Goal: Use online tool/utility: Utilize a website feature to perform a specific function

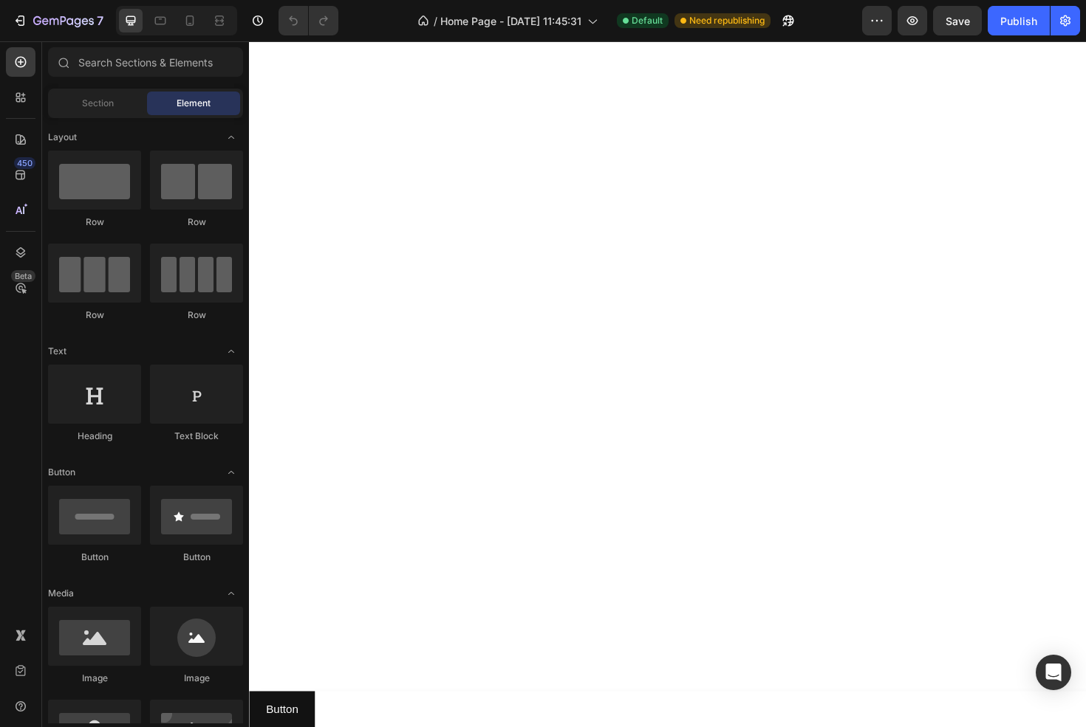
scroll to position [1422, 0]
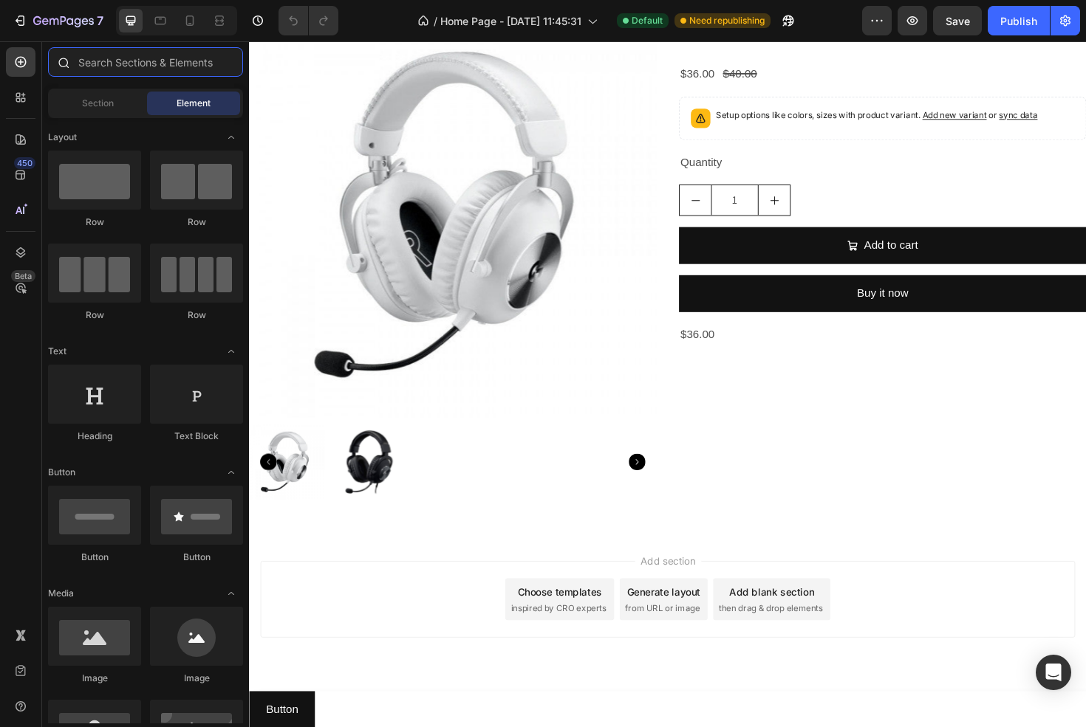
click at [122, 61] on input "text" at bounding box center [145, 62] width 195 height 30
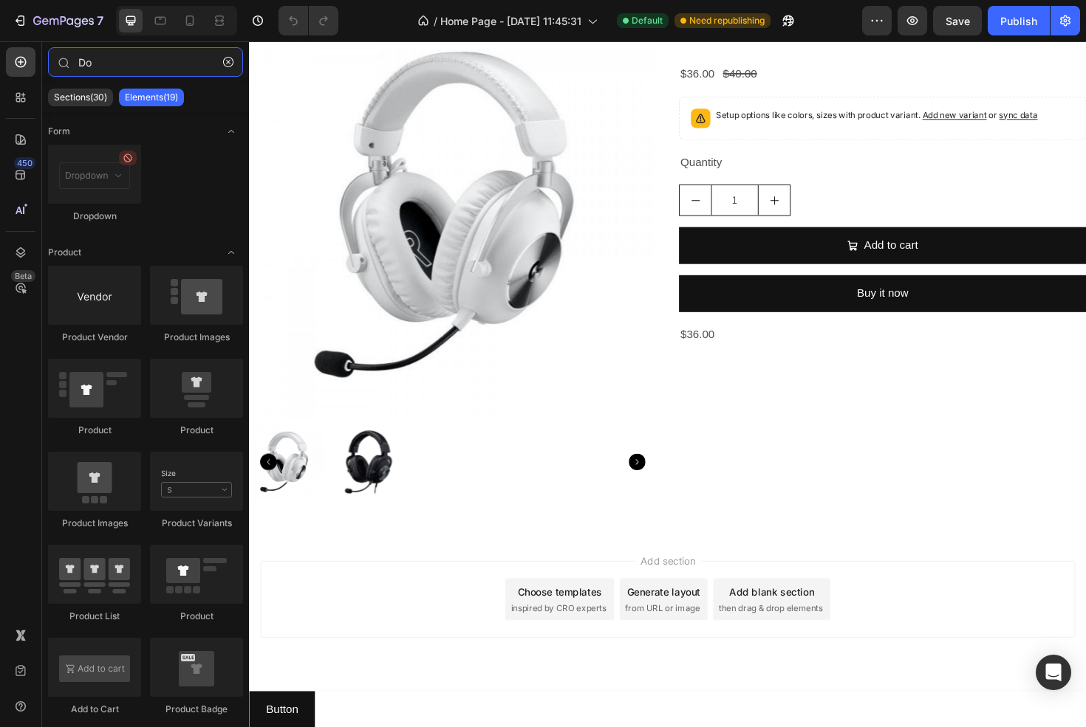
type input "D"
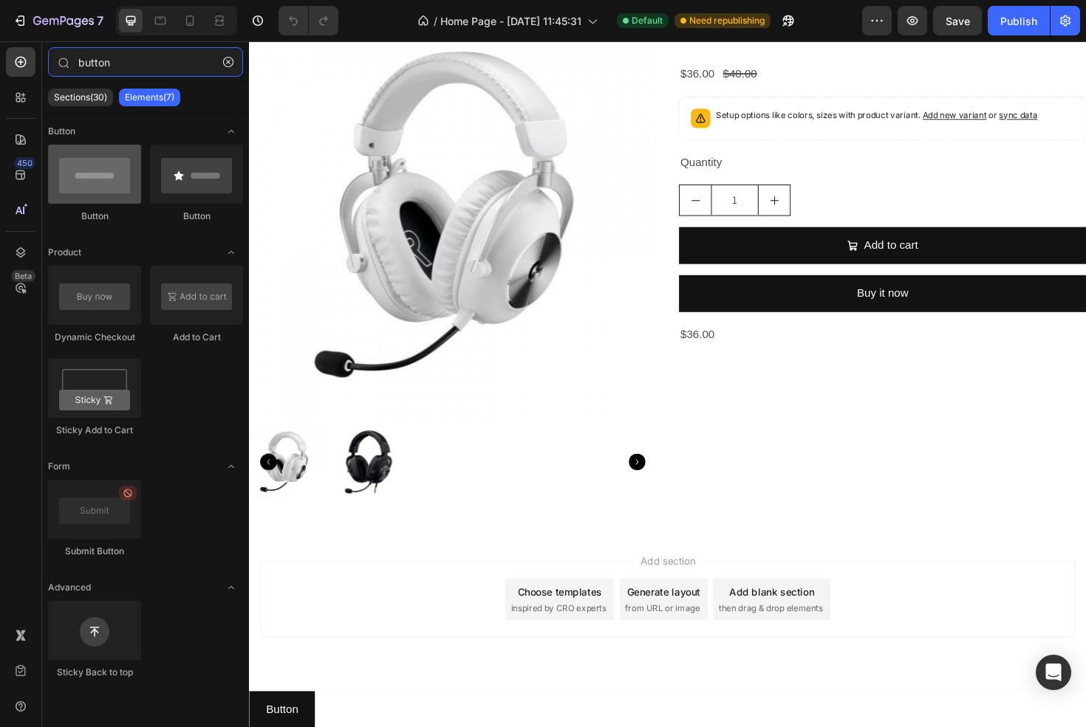
type input "button"
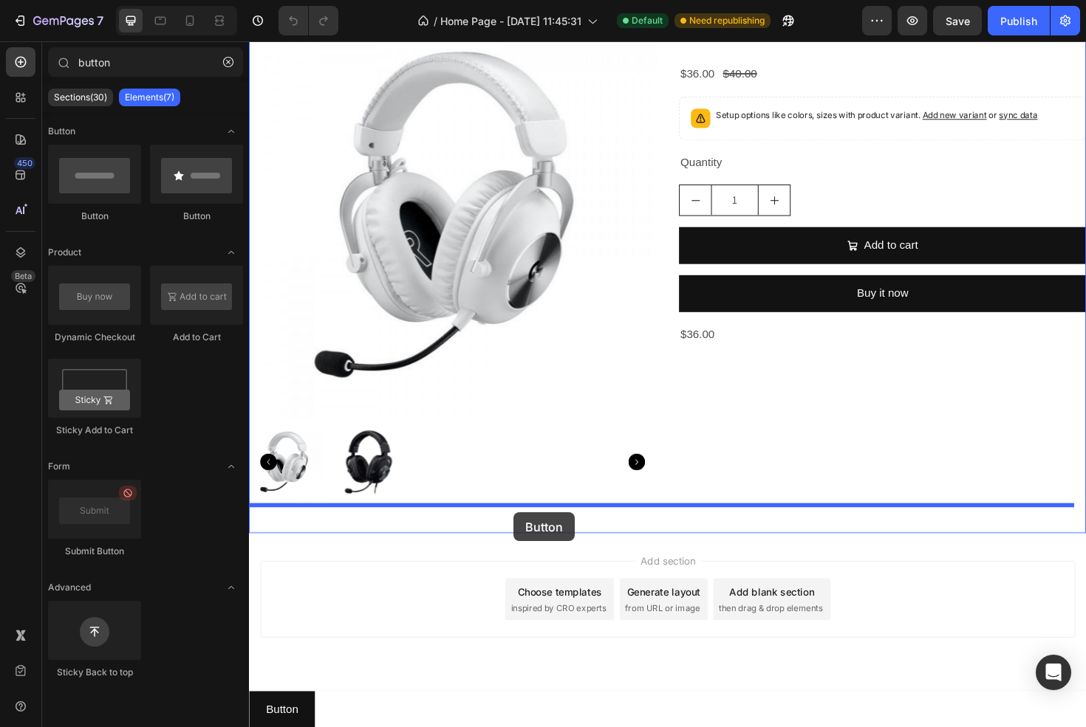
drag, startPoint x: 362, startPoint y: 219, endPoint x: 529, endPoint y: 541, distance: 362.7
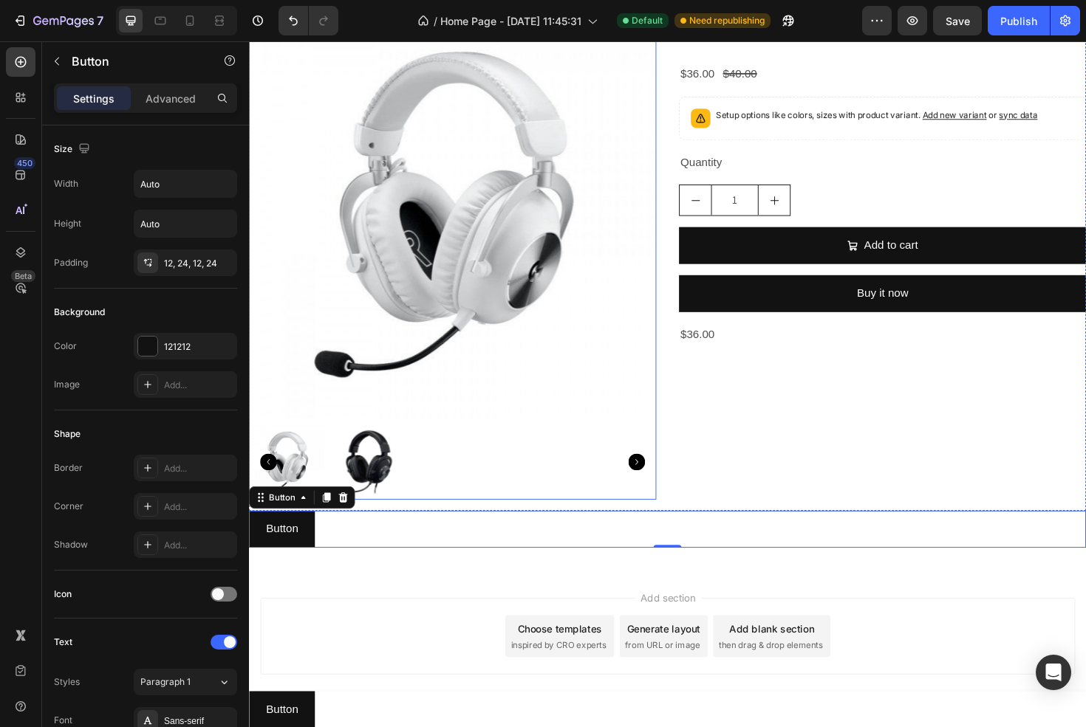
scroll to position [1461, 0]
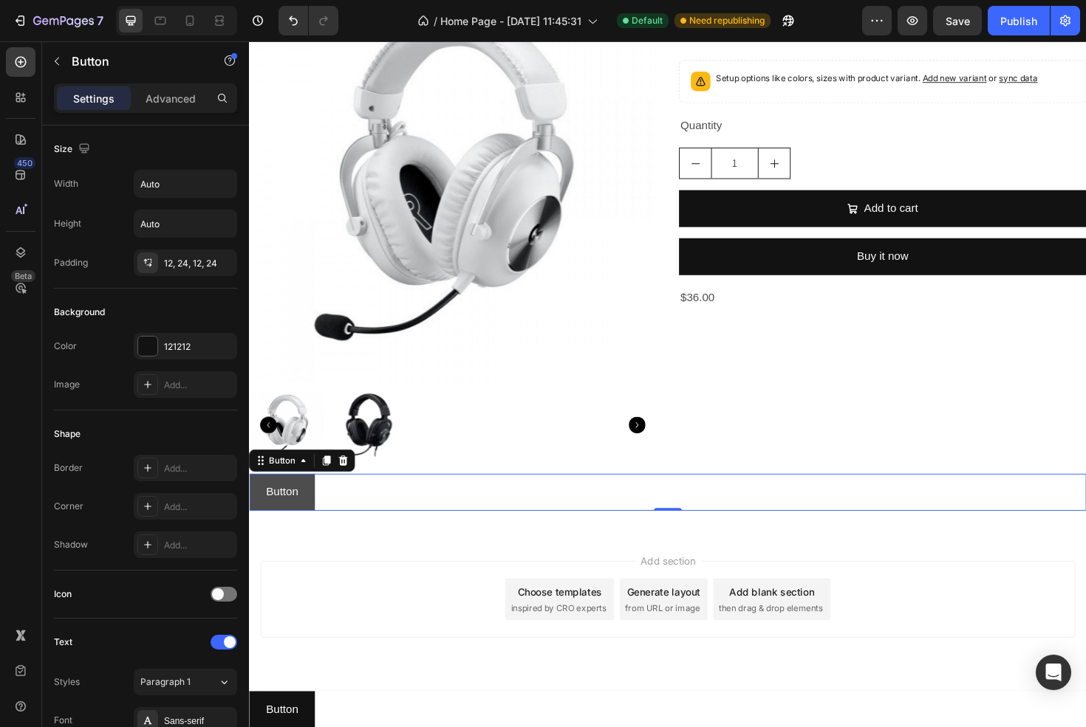
click at [306, 527] on button "Button" at bounding box center [283, 518] width 69 height 39
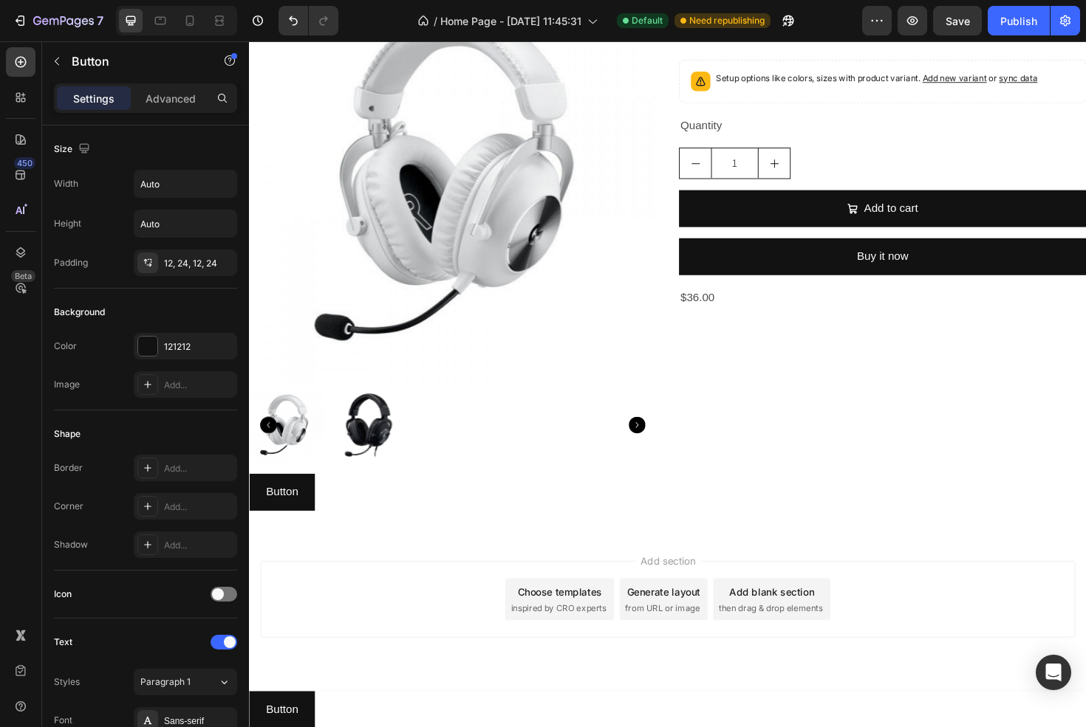
click at [335, 572] on div "Add section Choose templates inspired by CRO experts Generate layout from URL o…" at bounding box center [692, 653] width 886 height 182
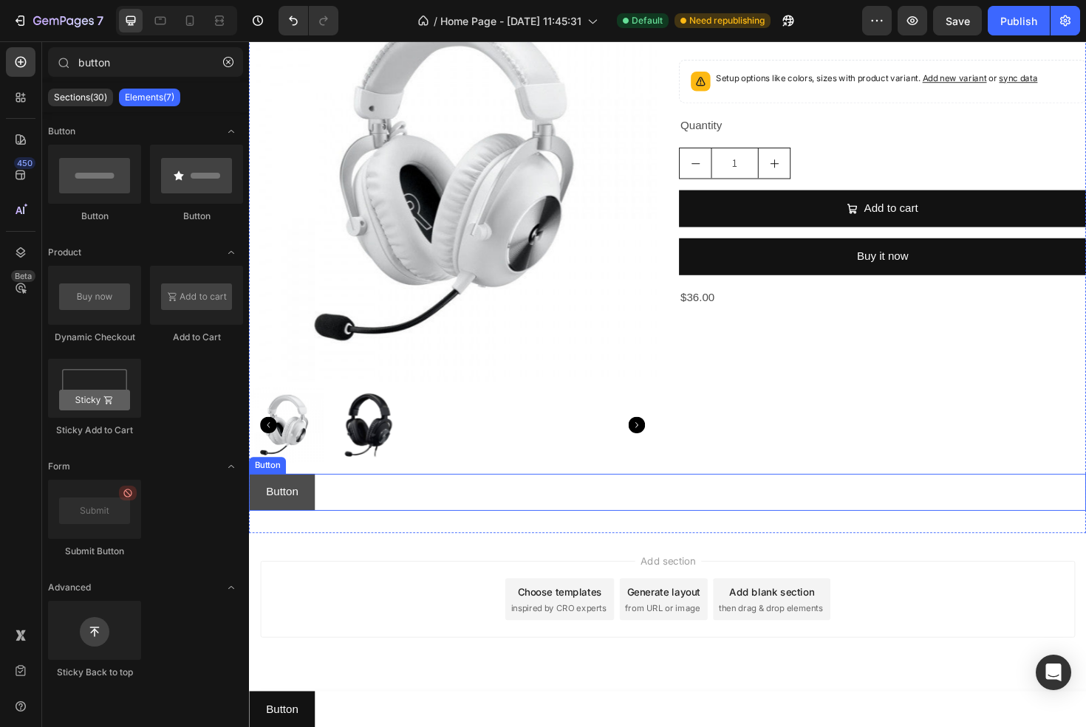
click at [306, 517] on button "Button" at bounding box center [283, 518] width 69 height 39
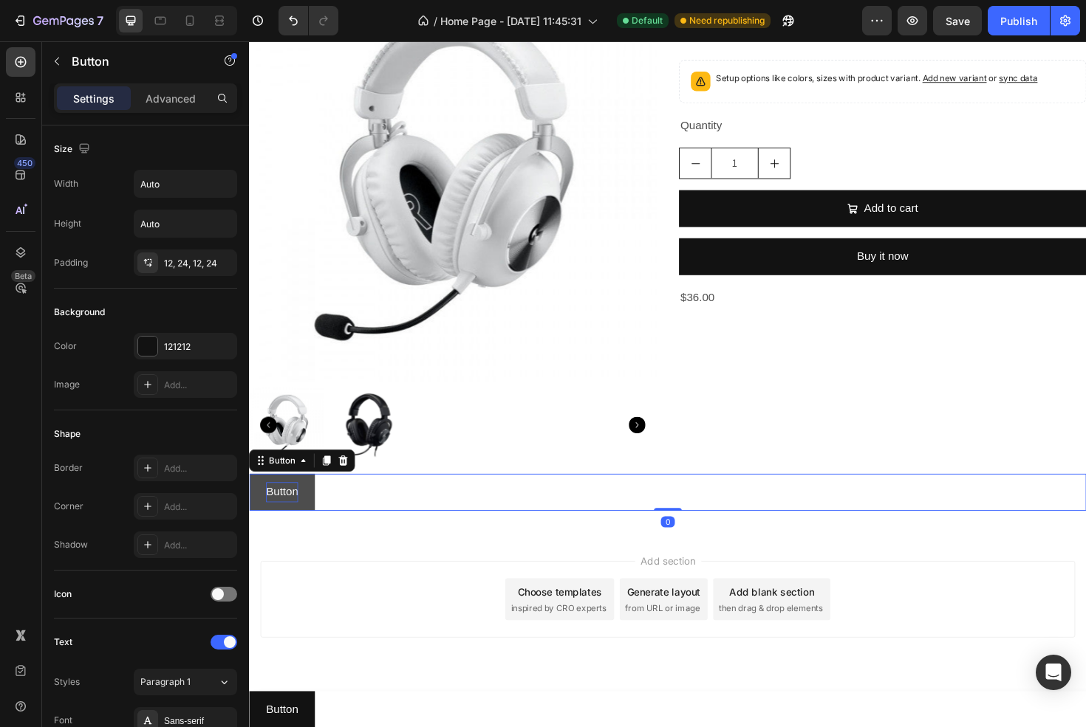
click at [291, 509] on p "Button" at bounding box center [284, 518] width 34 height 21
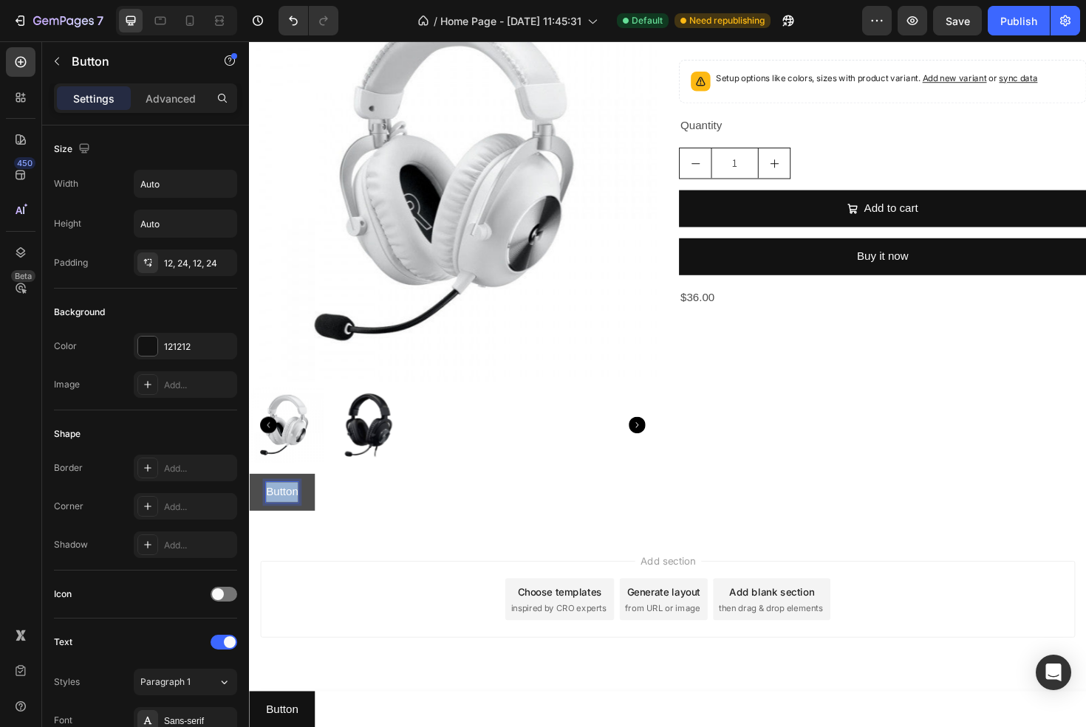
click at [291, 509] on p "Button" at bounding box center [284, 518] width 34 height 21
click at [249, 499] on button "Download" at bounding box center [293, 518] width 88 height 39
click at [335, 562] on div "Add section Choose templates inspired by CRO experts Generate layout from URL o…" at bounding box center [692, 653] width 886 height 182
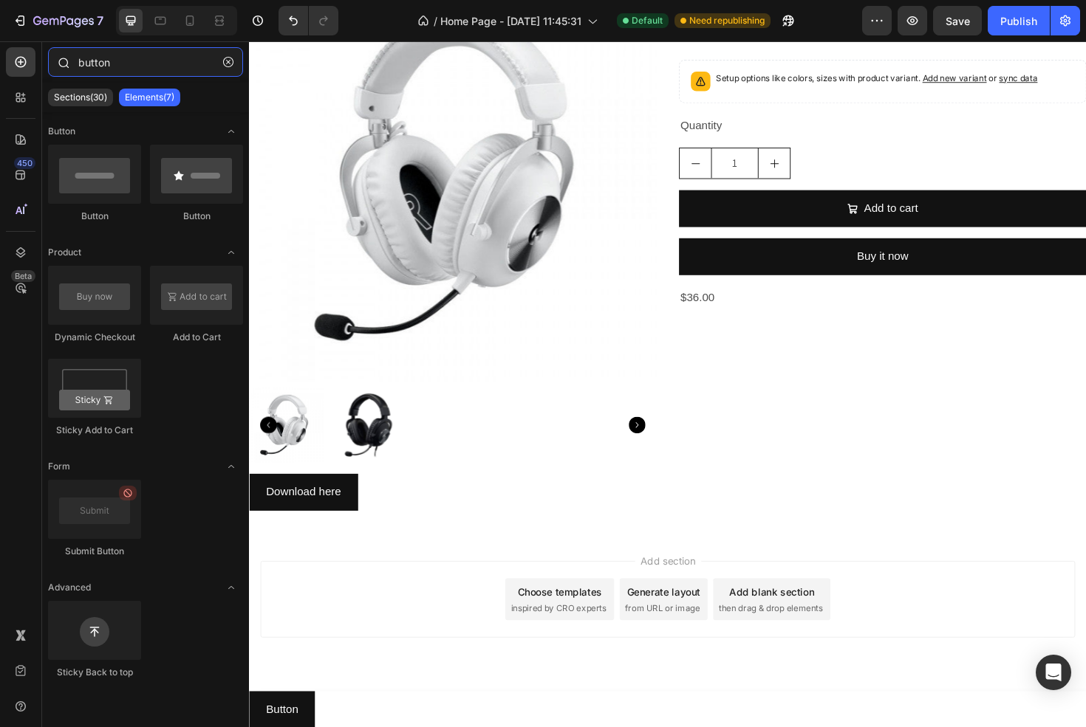
drag, startPoint x: 115, startPoint y: 61, endPoint x: 46, endPoint y: 55, distance: 69.7
click at [46, 55] on div "button" at bounding box center [145, 64] width 207 height 35
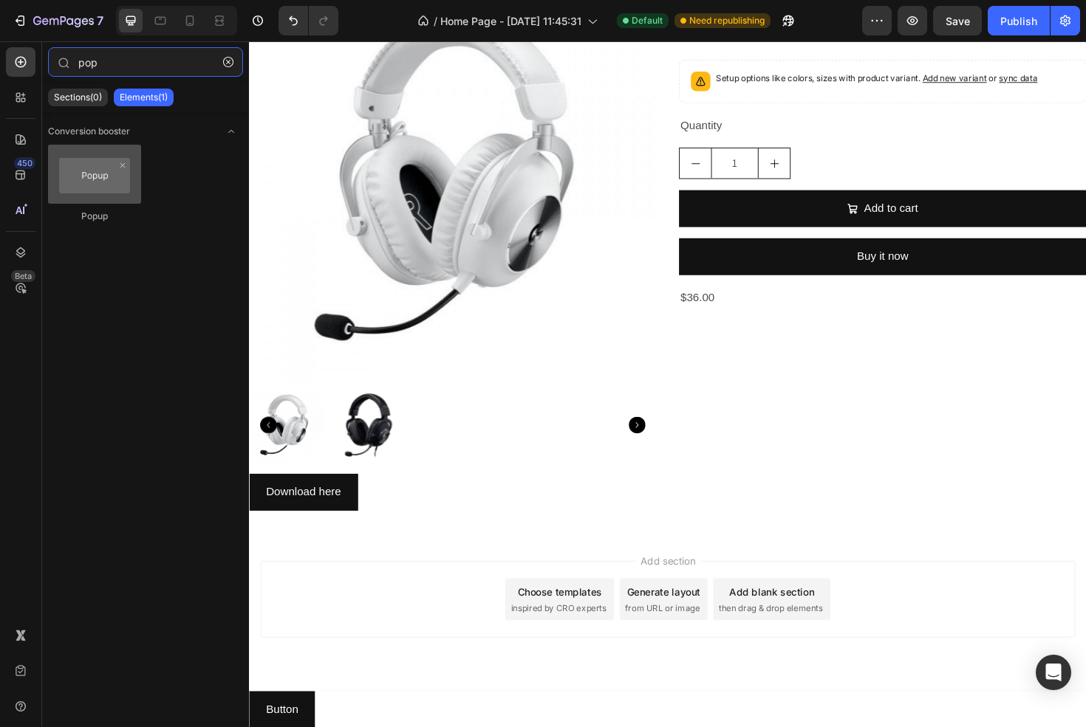
type input "pop"
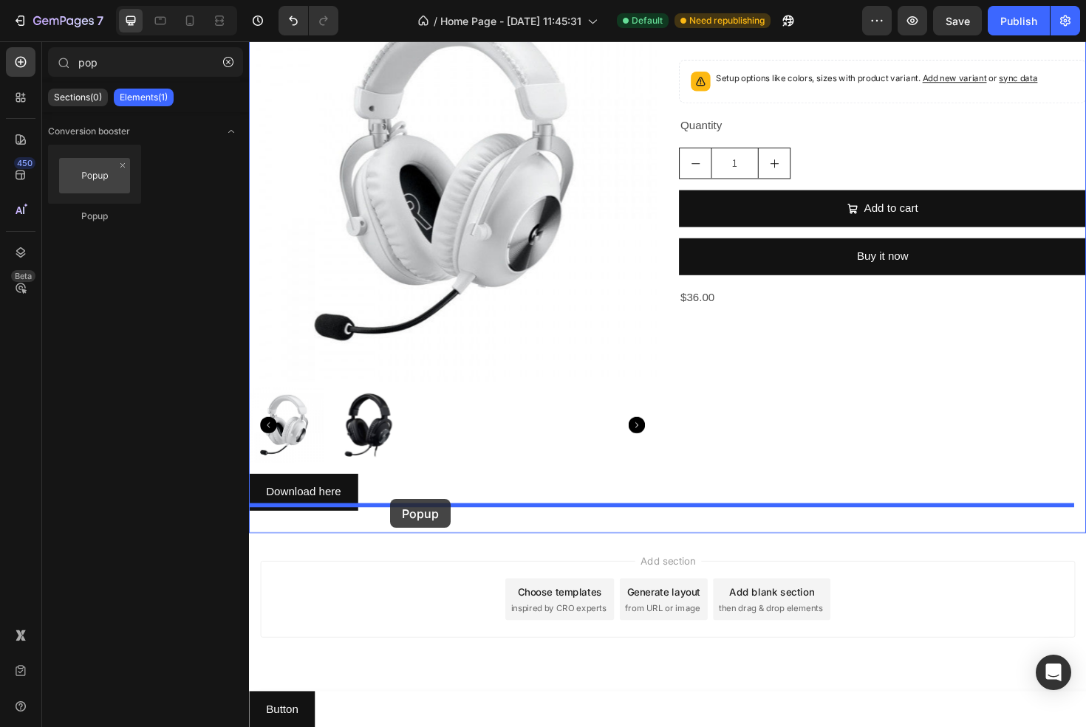
drag, startPoint x: 353, startPoint y: 239, endPoint x: 409, endPoint y: 521, distance: 288.4
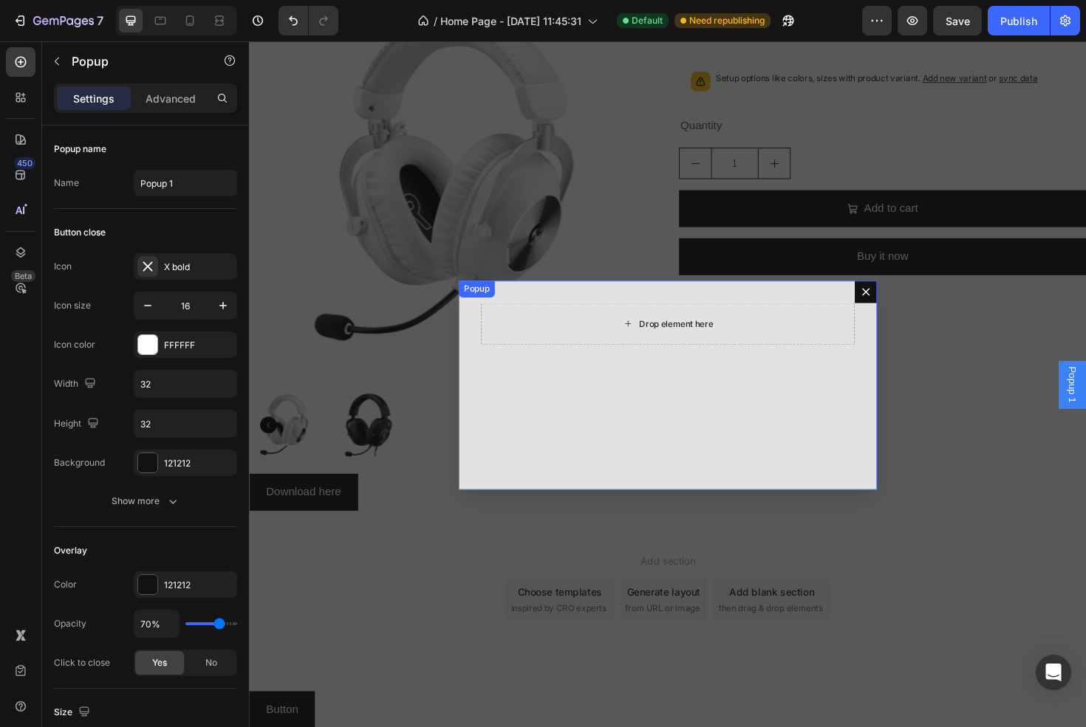
click at [668, 342] on div "Drop element here" at bounding box center [701, 341] width 78 height 12
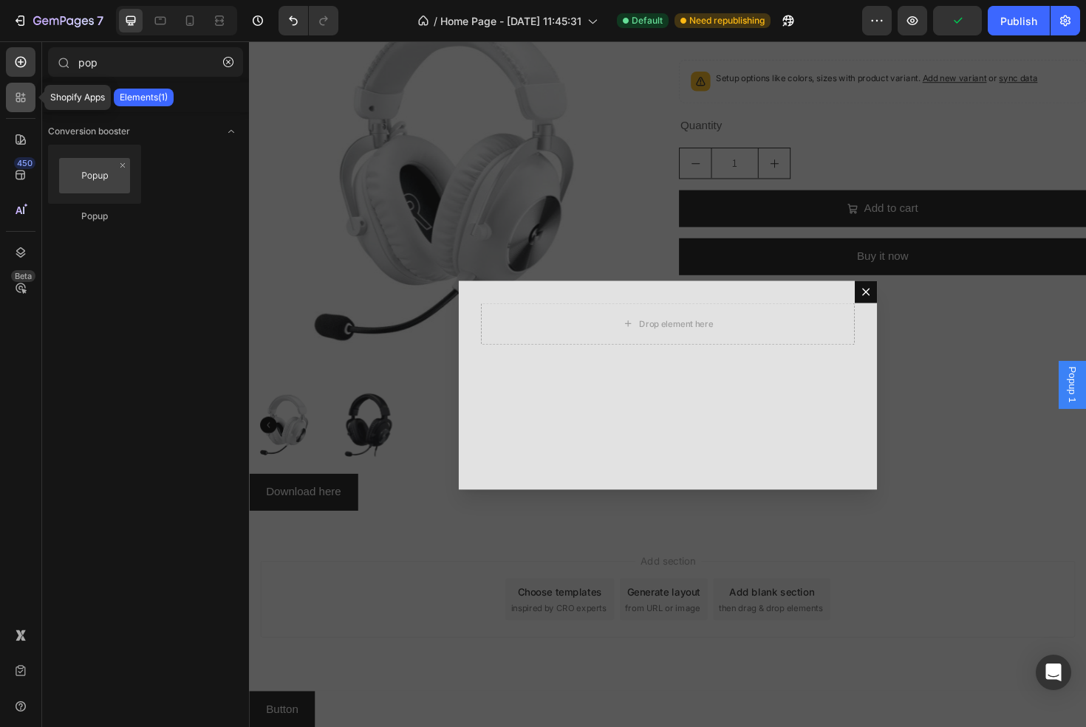
click at [18, 100] on icon at bounding box center [20, 97] width 15 height 15
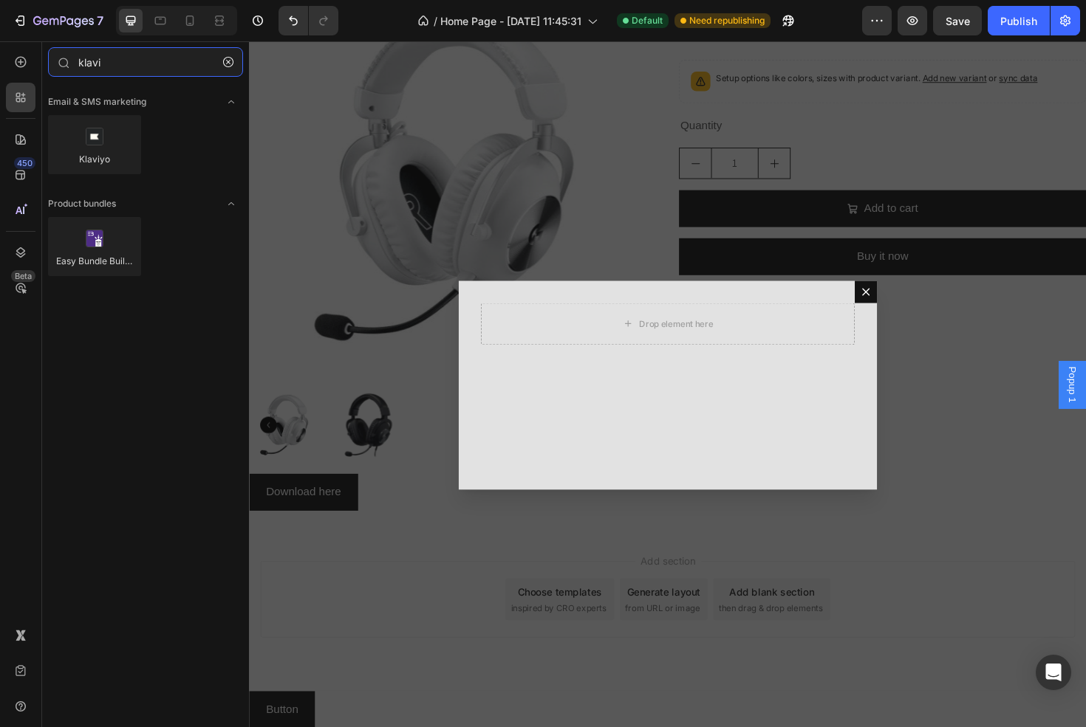
type input "klavi"
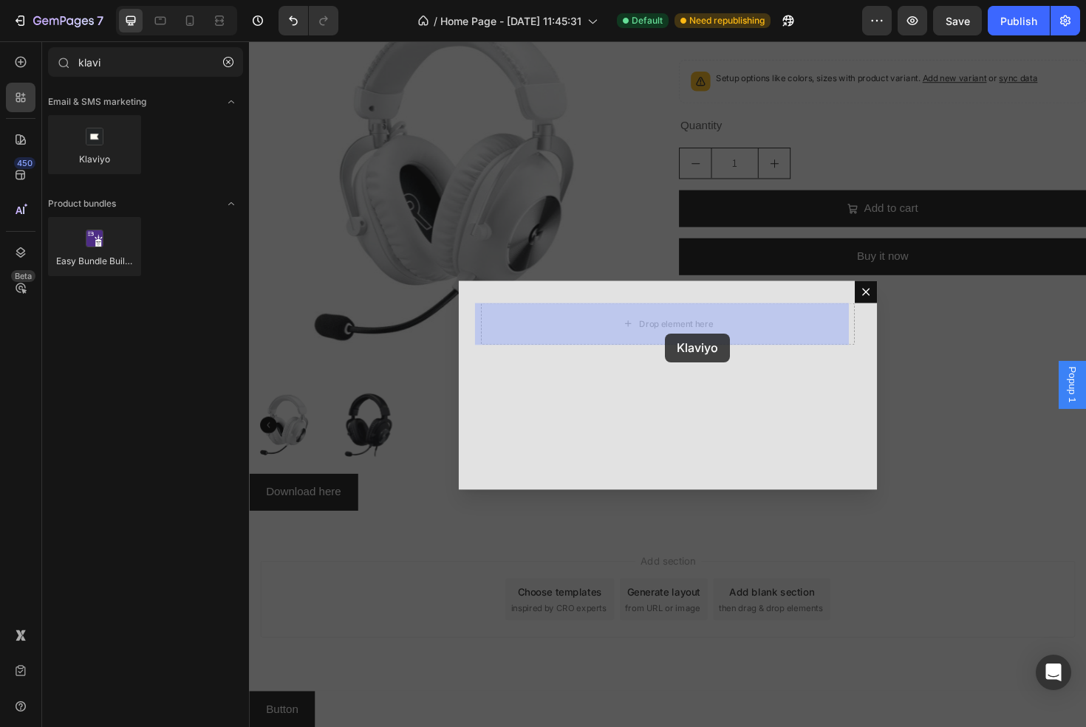
drag, startPoint x: 409, startPoint y: 213, endPoint x: 686, endPoint y: 350, distance: 308.8
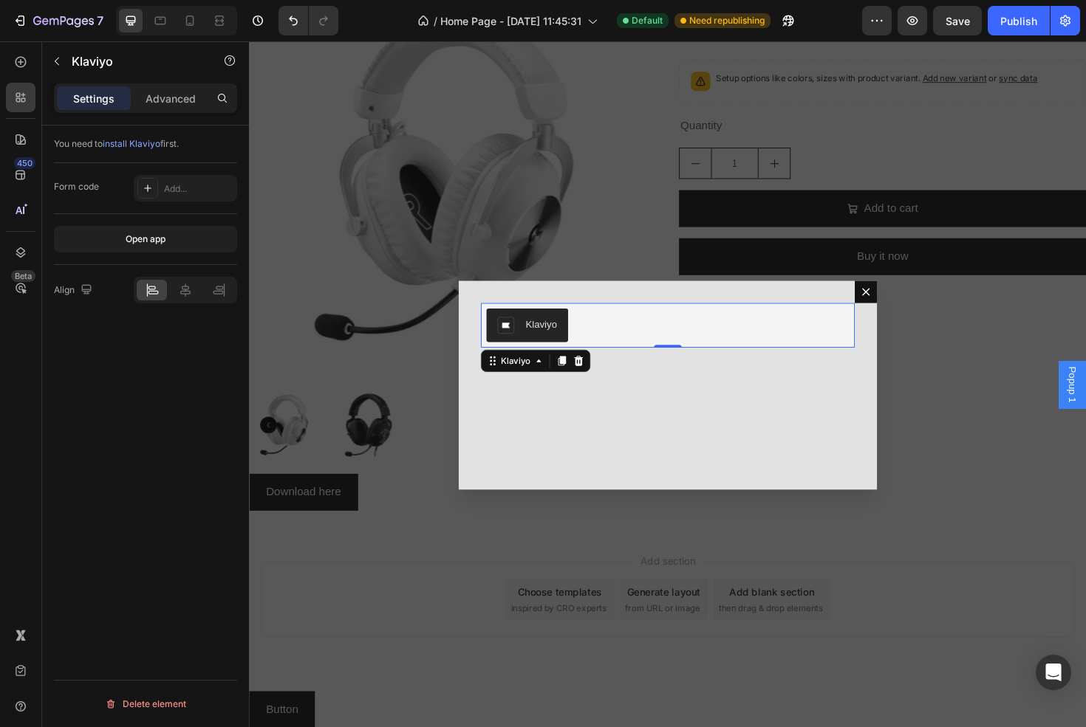
click at [411, 512] on div "Backdrop" at bounding box center [692, 404] width 886 height 727
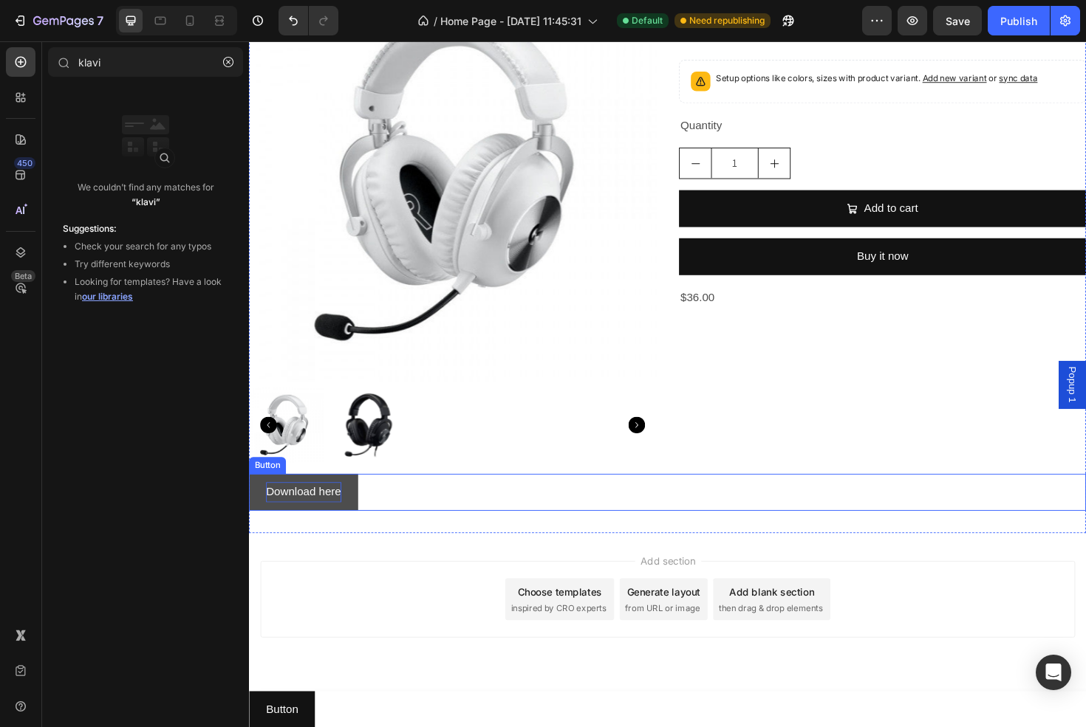
click at [325, 513] on p "Download here" at bounding box center [307, 518] width 80 height 21
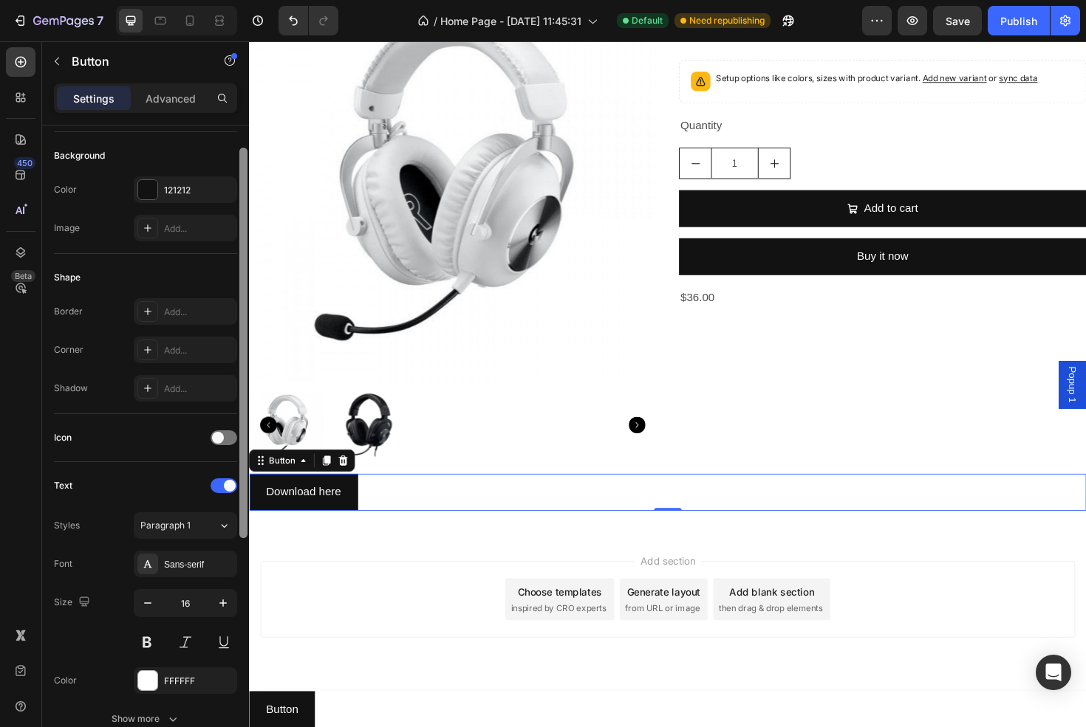
scroll to position [182, 0]
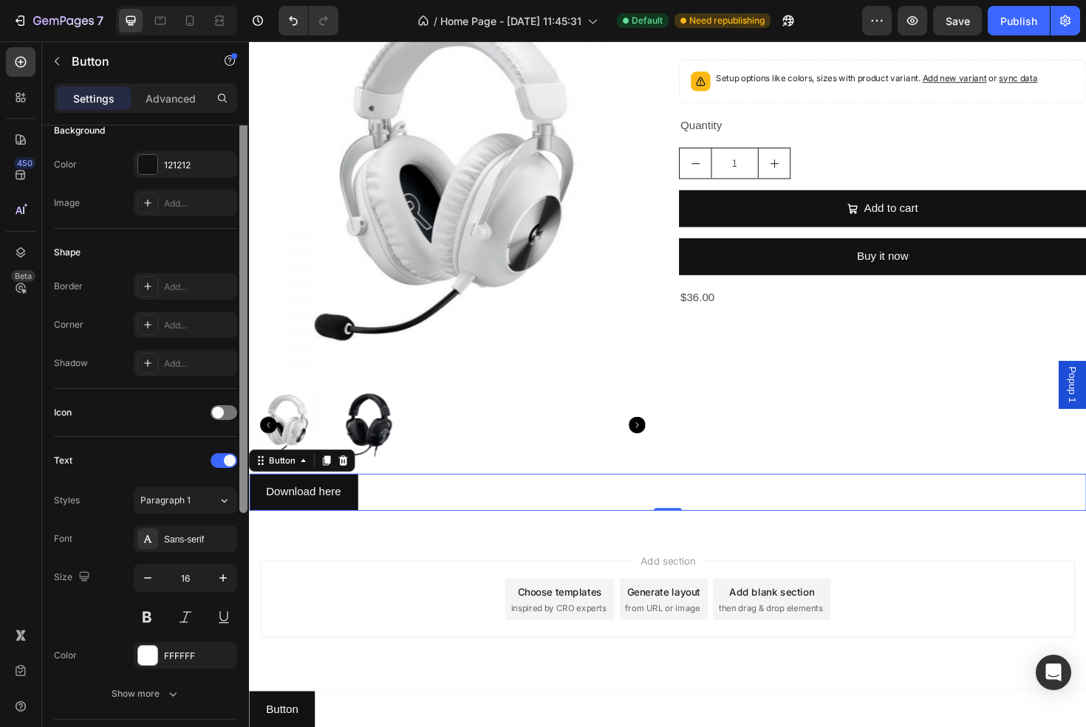
drag, startPoint x: 244, startPoint y: 436, endPoint x: 241, endPoint y: 530, distance: 93.1
click at [241, 513] on div at bounding box center [243, 318] width 8 height 391
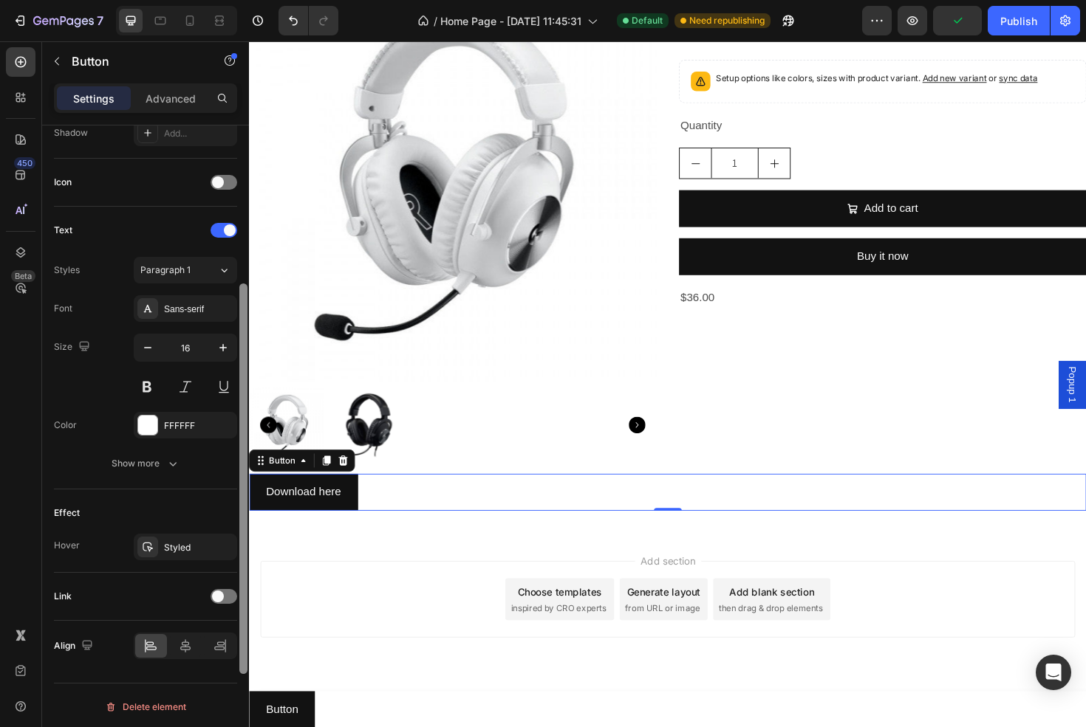
scroll to position [415, 0]
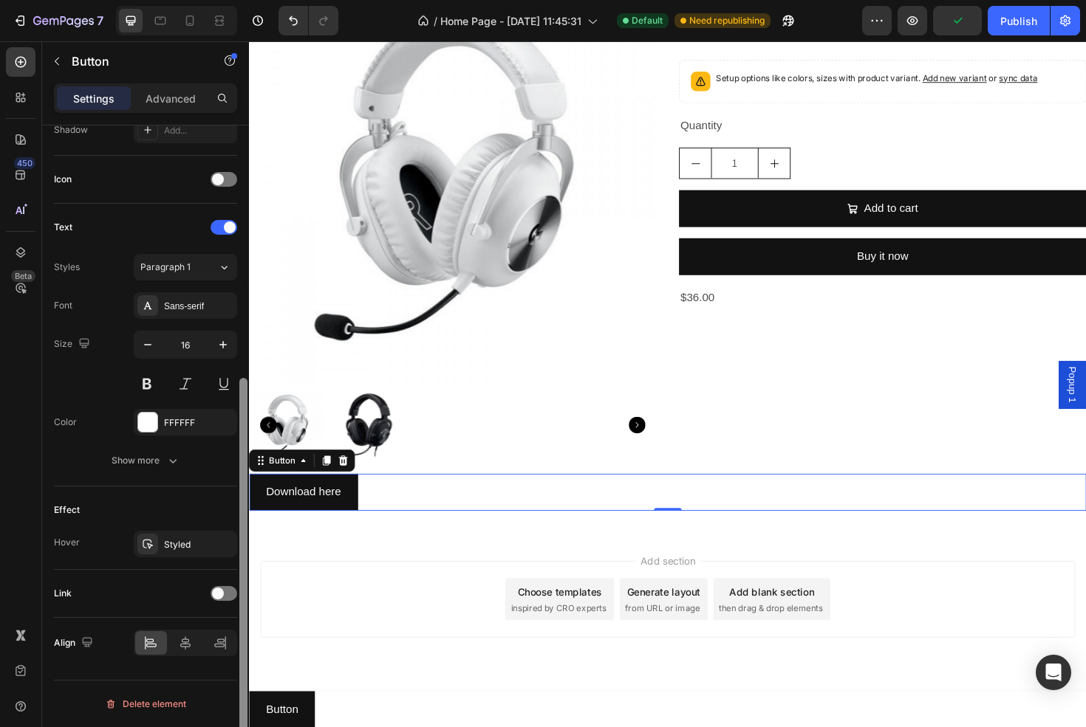
drag, startPoint x: 490, startPoint y: 500, endPoint x: 249, endPoint y: 657, distance: 287.2
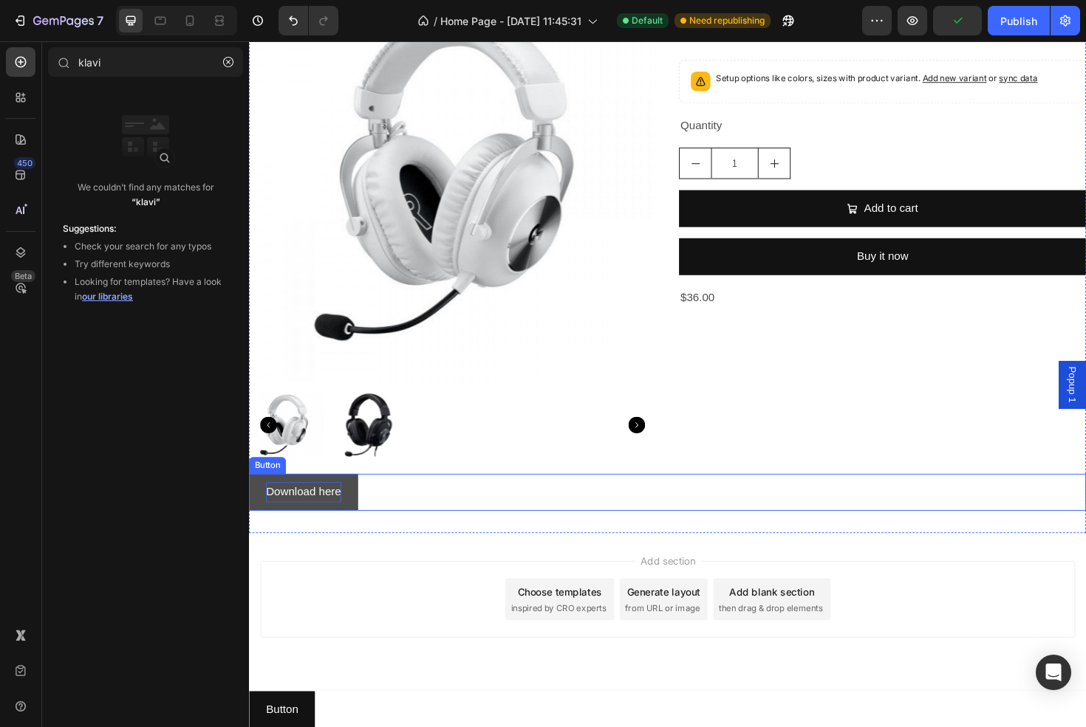
click at [306, 517] on p "Download here" at bounding box center [307, 518] width 80 height 21
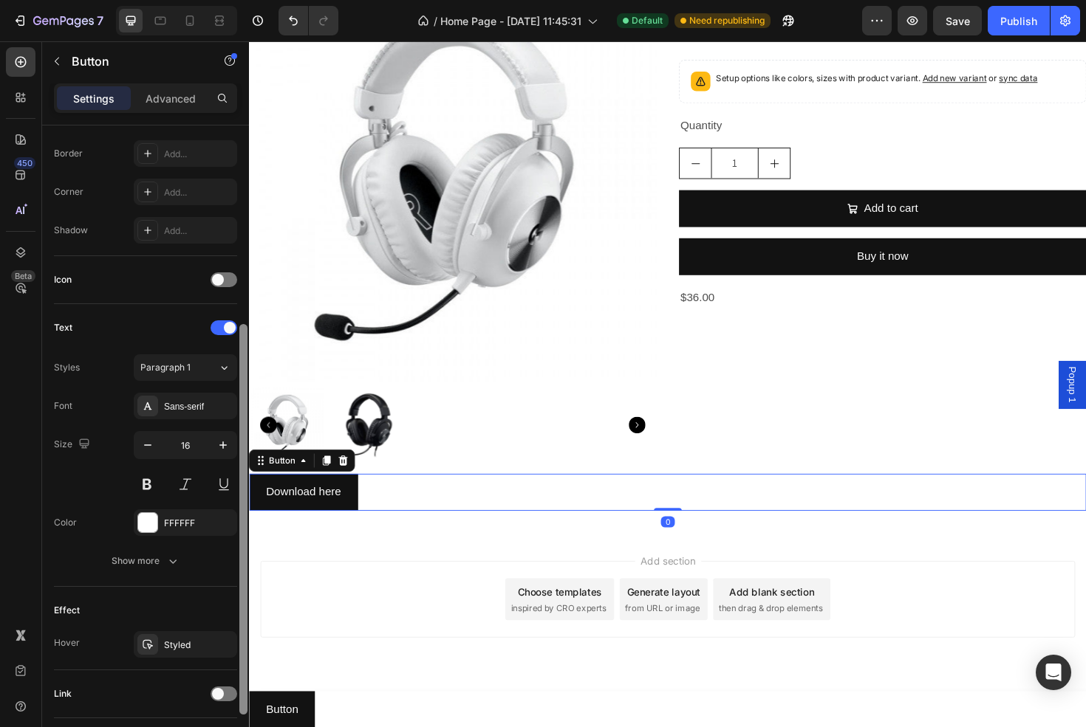
scroll to position [320, 0]
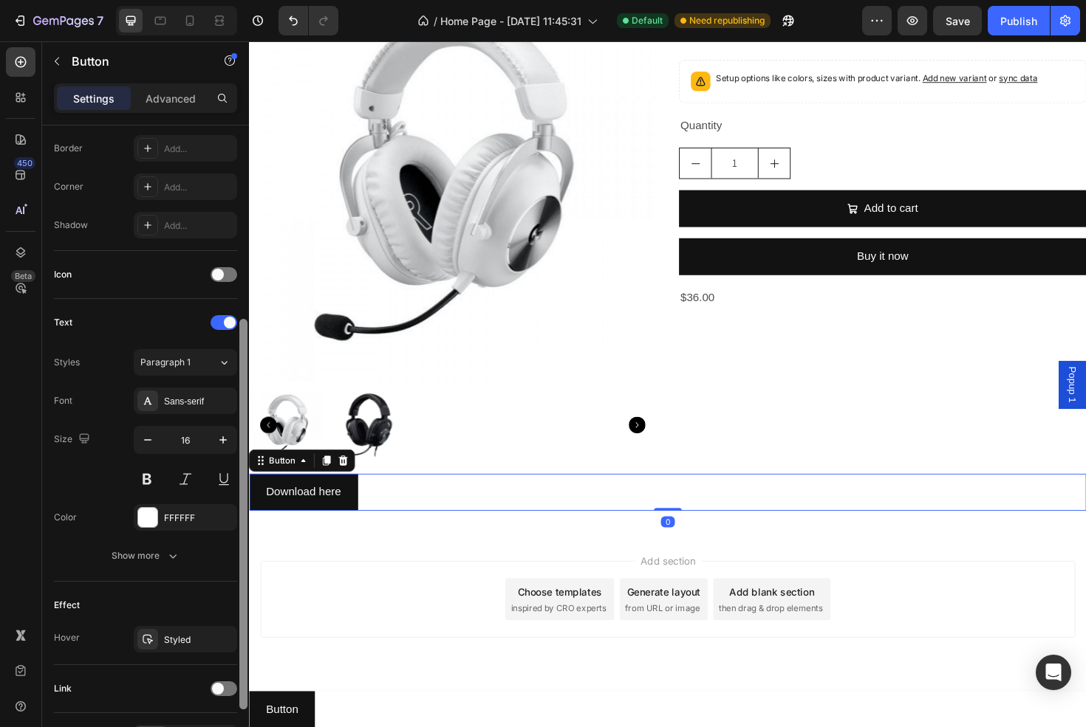
drag, startPoint x: 245, startPoint y: 535, endPoint x: 247, endPoint y: 699, distance: 164.7
click at [246, 699] on div at bounding box center [243, 514] width 8 height 391
click at [224, 690] on div at bounding box center [223, 689] width 27 height 15
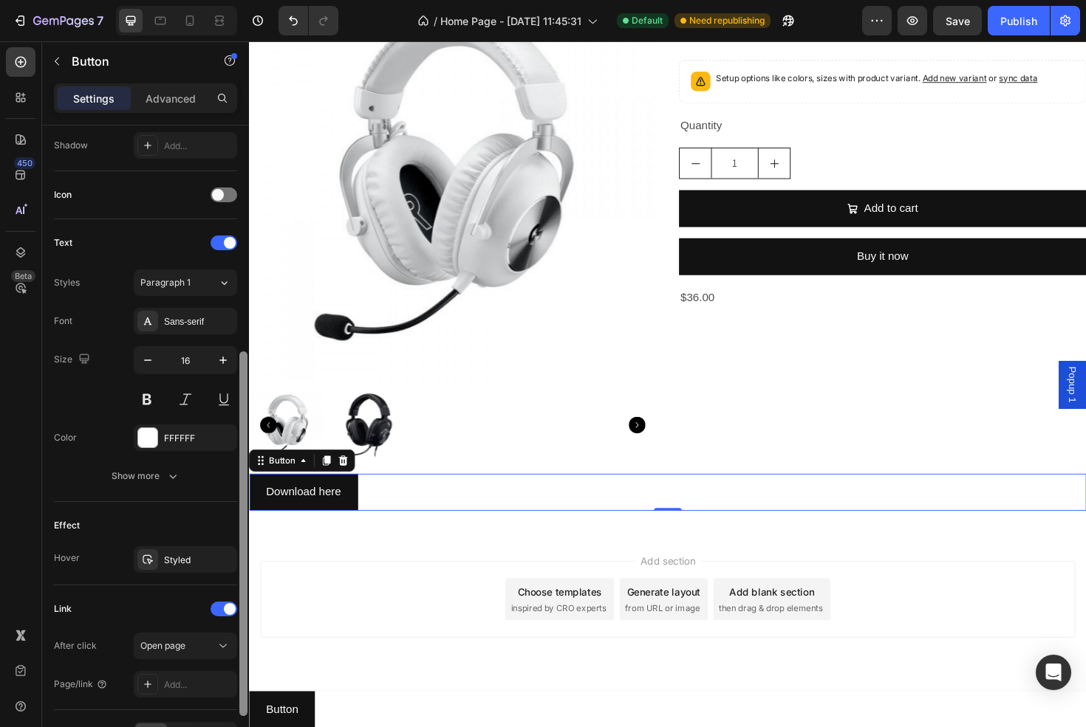
scroll to position [429, 0]
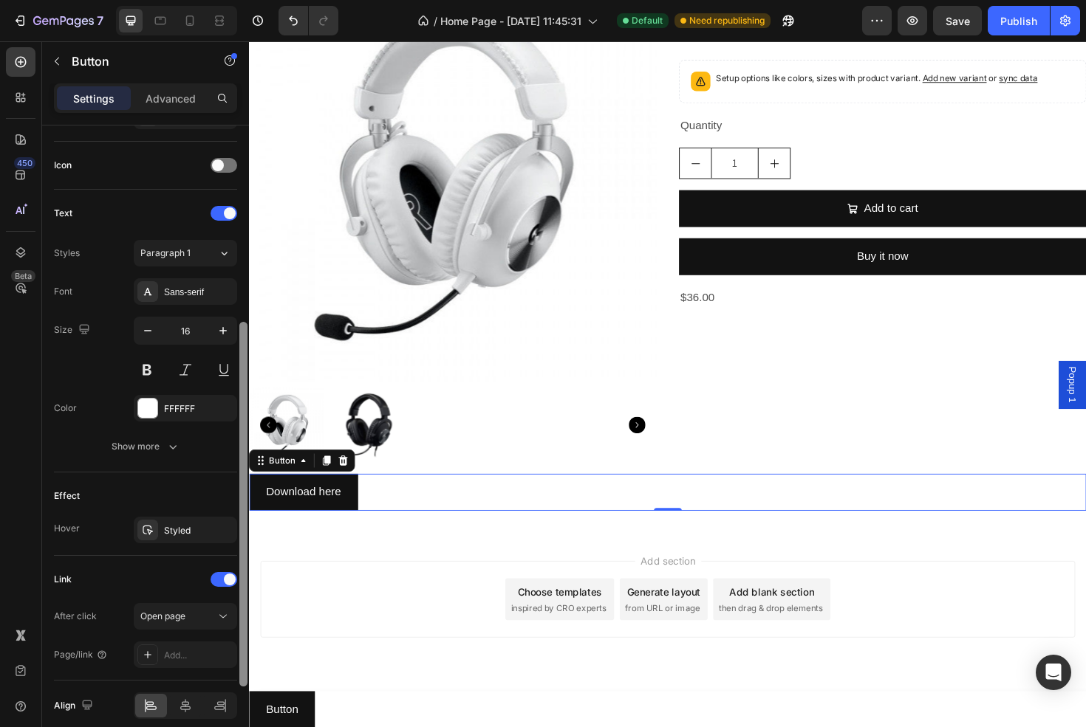
drag, startPoint x: 241, startPoint y: 608, endPoint x: 246, endPoint y: 670, distance: 62.2
click at [246, 670] on div at bounding box center [243, 504] width 8 height 365
click at [172, 616] on span "Open page" at bounding box center [162, 616] width 45 height 11
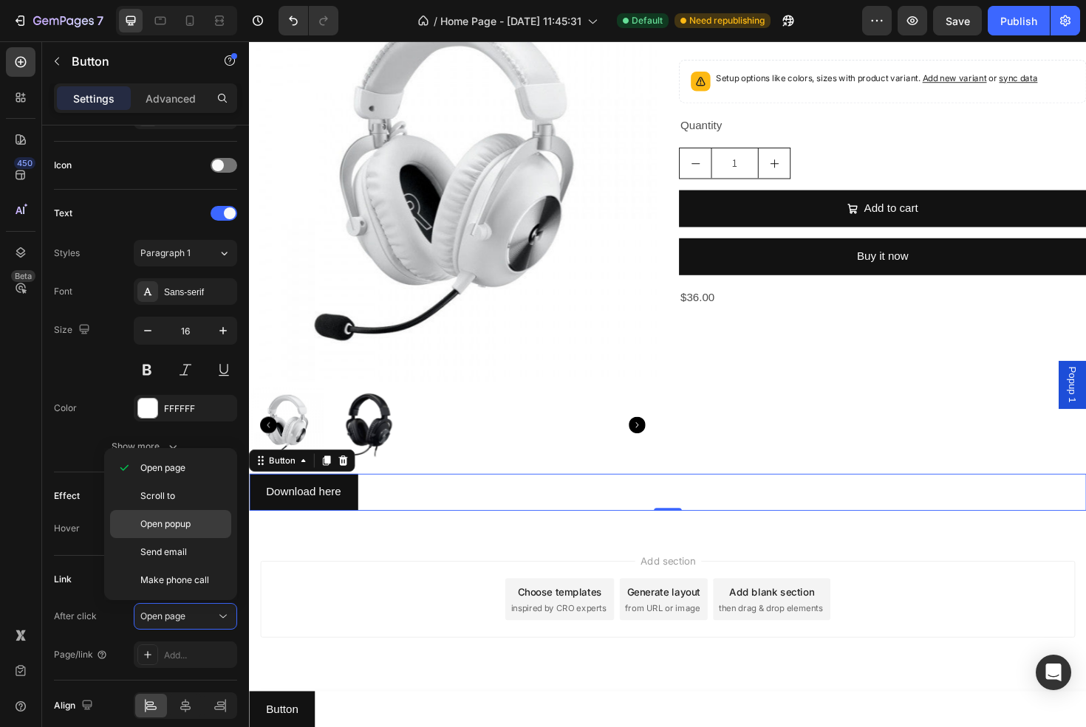
click at [171, 524] on span "Open popup" at bounding box center [165, 524] width 50 height 13
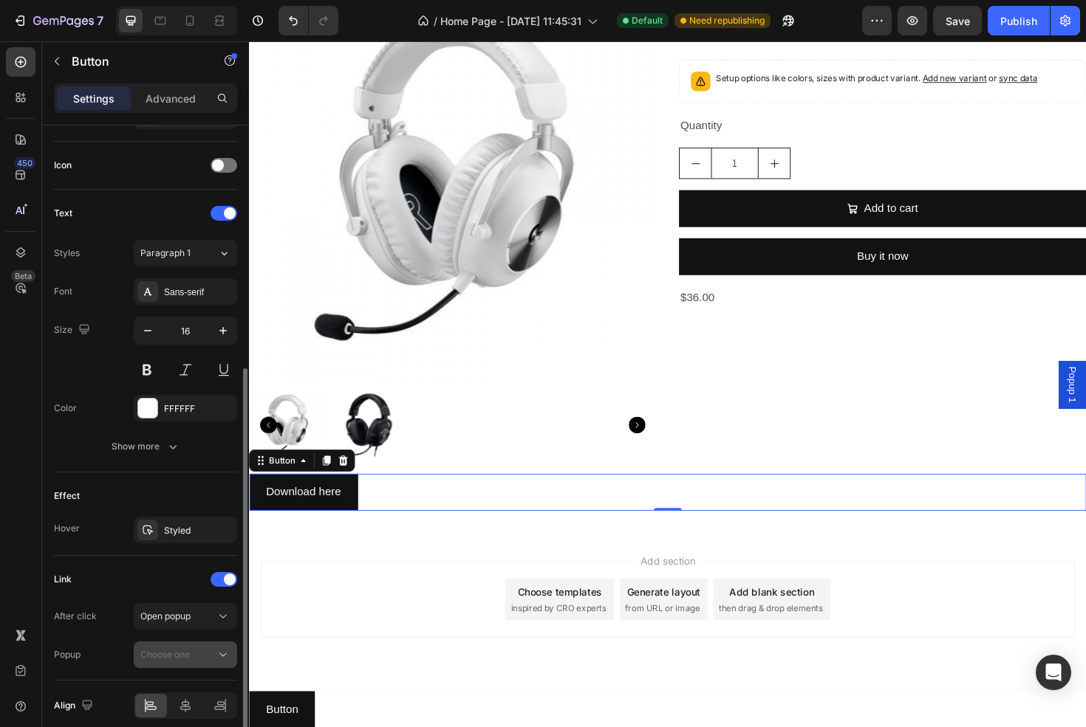
click at [182, 651] on span "Choose one" at bounding box center [164, 654] width 49 height 11
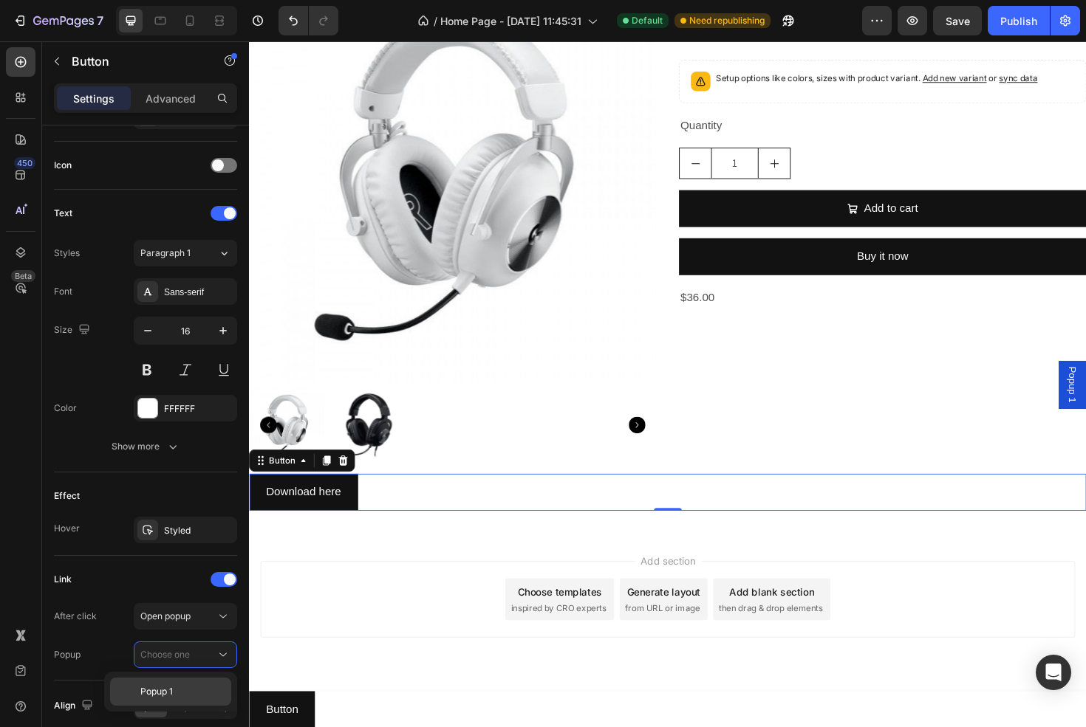
click at [174, 692] on p "Popup 1" at bounding box center [182, 691] width 84 height 13
click at [8, 459] on div "450 Beta" at bounding box center [21, 334] width 30 height 574
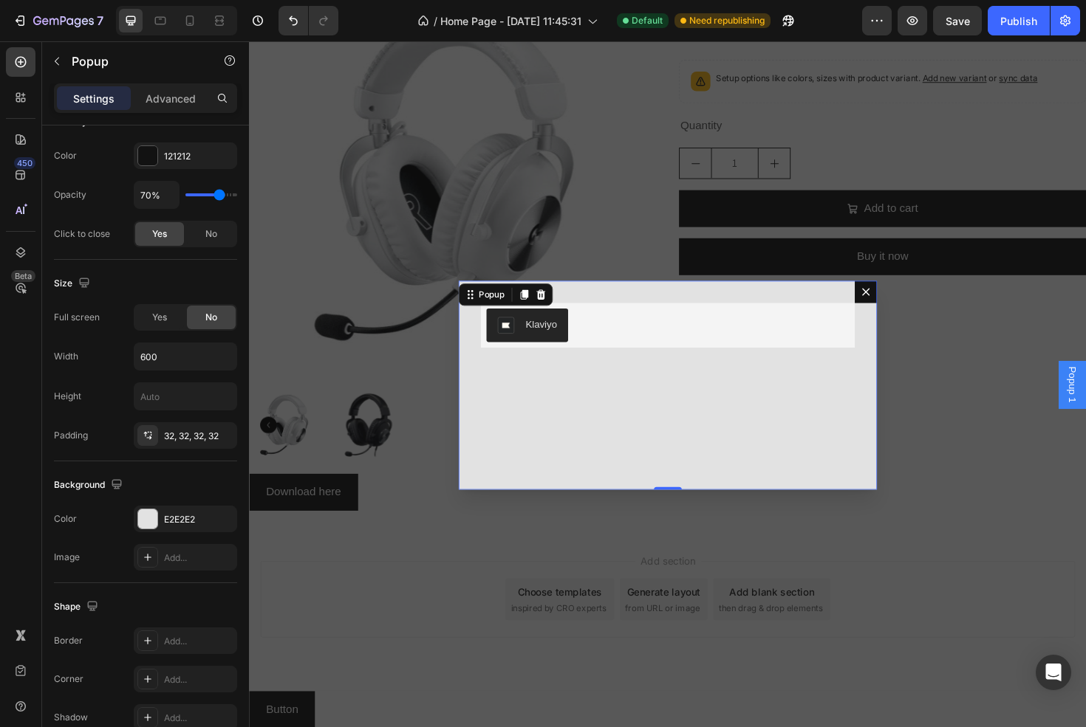
scroll to position [0, 0]
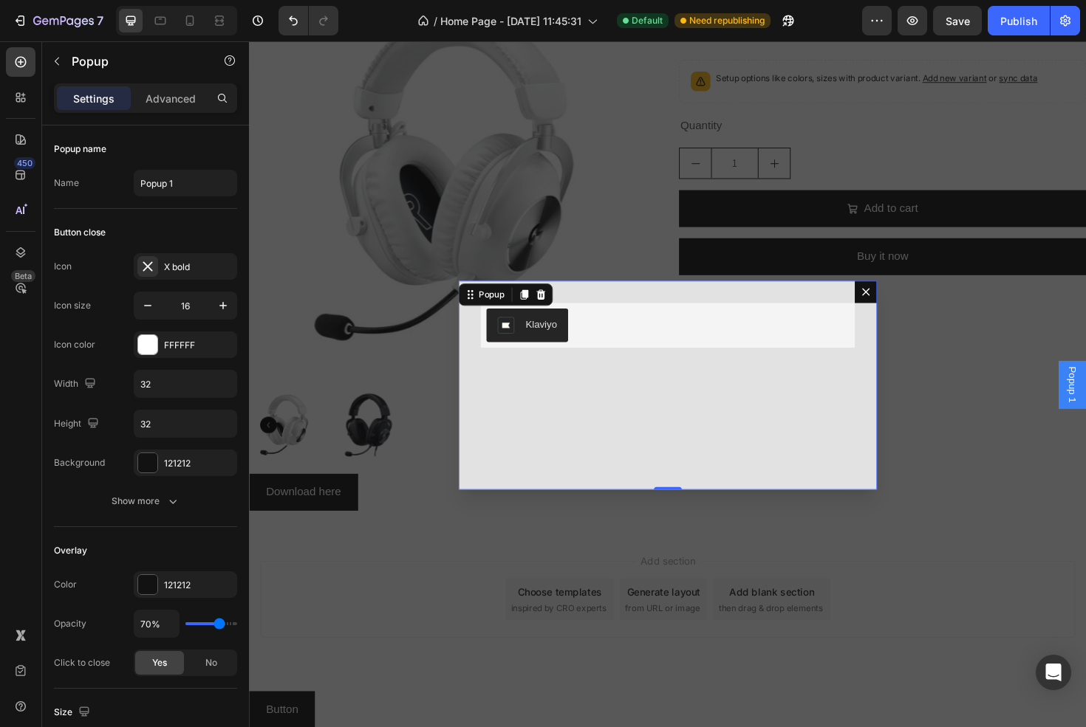
click at [896, 310] on icon "Dialog content" at bounding box center [902, 307] width 12 height 12
